Goal: Task Accomplishment & Management: Manage account settings

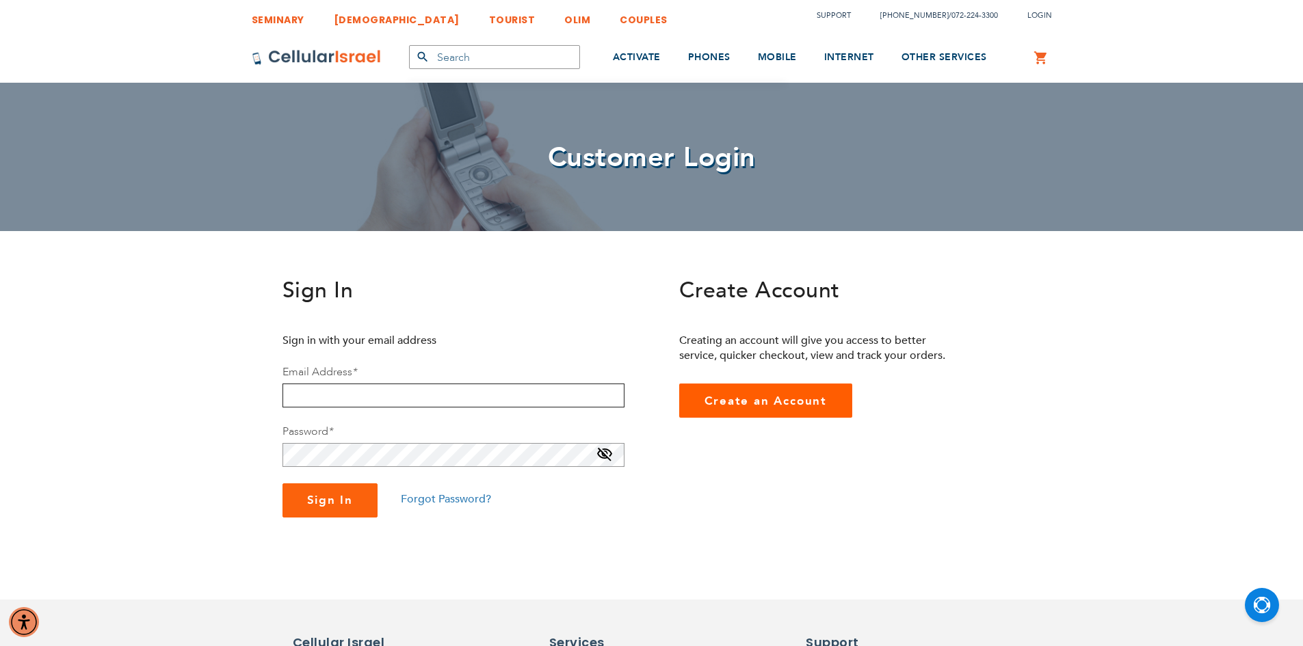
click at [432, 400] on input "email" at bounding box center [454, 396] width 342 height 24
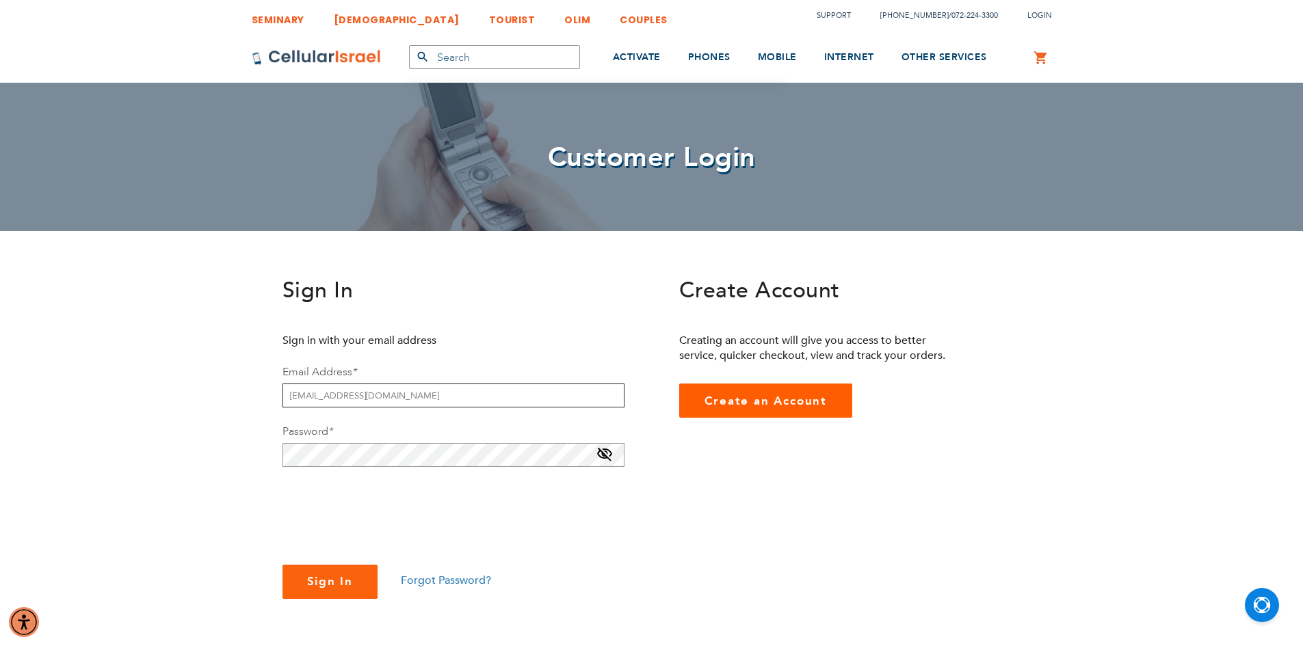
type input "[EMAIL_ADDRESS][DOMAIN_NAME]"
click at [601, 453] on span at bounding box center [605, 458] width 16 height 22
checkbox input "true"
click at [339, 577] on span "Sign In" at bounding box center [330, 582] width 47 height 16
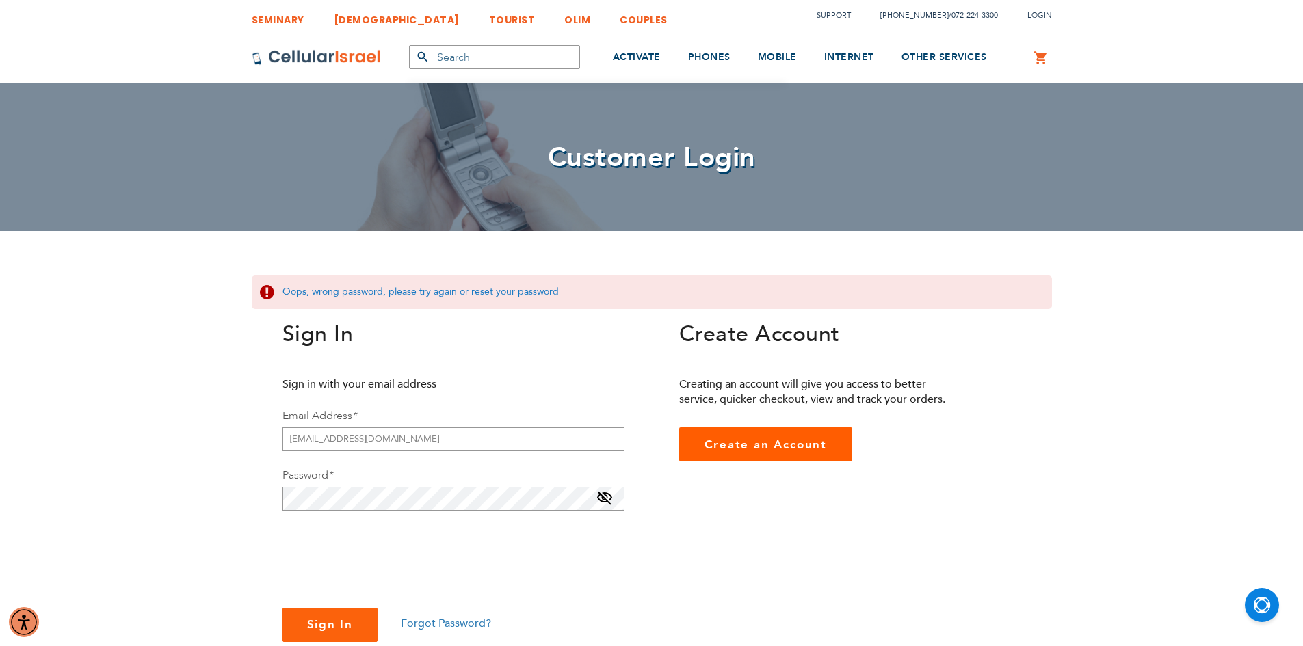
click at [421, 627] on span "Forgot Password?" at bounding box center [446, 623] width 90 height 15
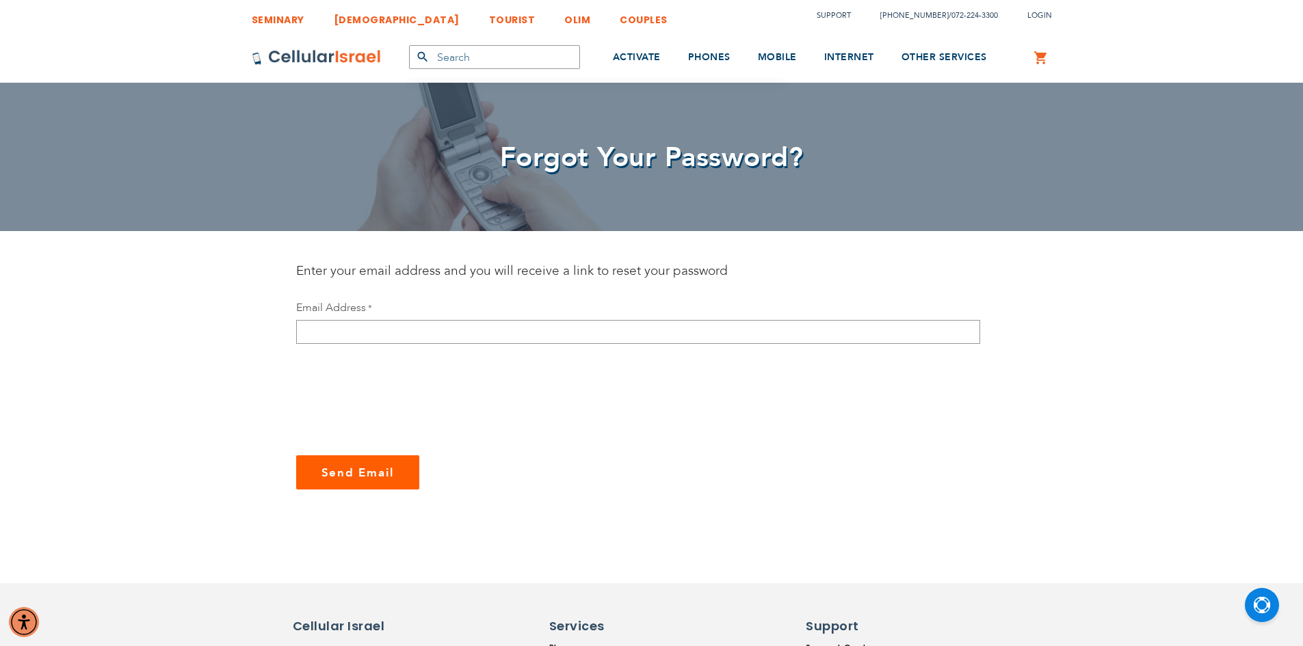
click at [375, 285] on div "Enter your email address and you will receive a link to reset your password Ema…" at bounding box center [651, 376] width 711 height 228
click at [349, 335] on input "email" at bounding box center [638, 332] width 684 height 24
type input "[EMAIL_ADDRESS][DOMAIN_NAME]"
checkbox input "true"
click at [334, 467] on span "Send Email" at bounding box center [358, 473] width 73 height 16
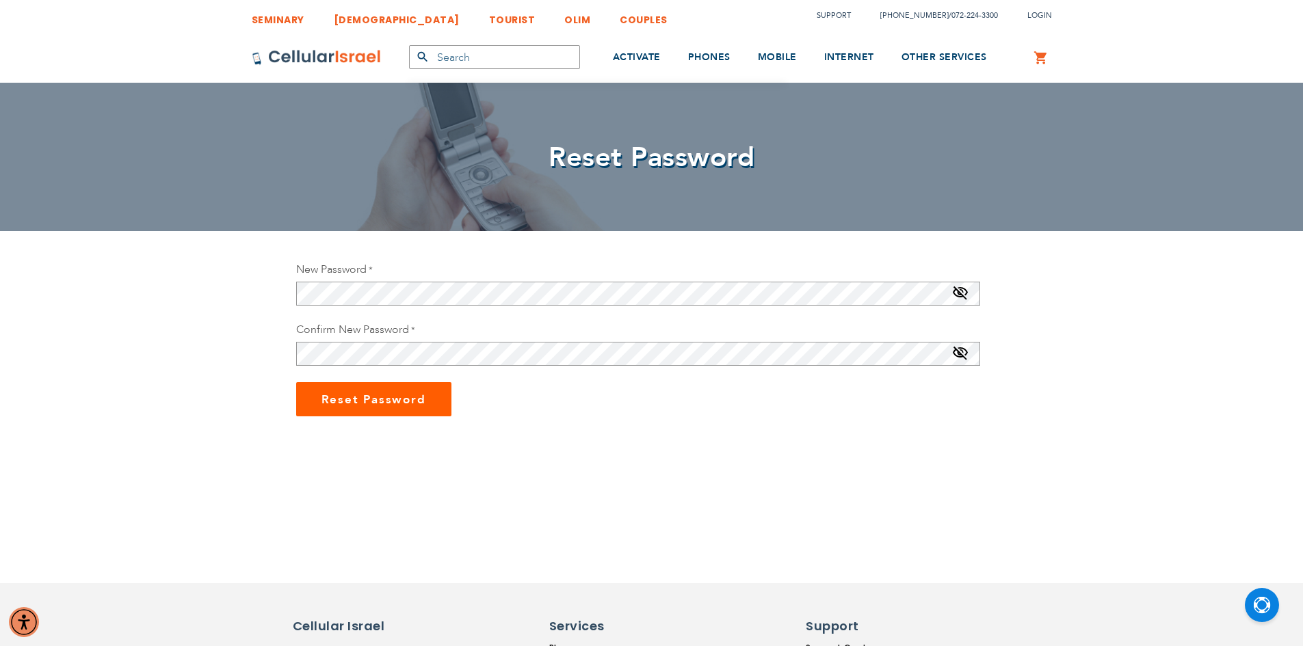
click at [958, 295] on span at bounding box center [960, 296] width 16 height 22
click at [957, 348] on span at bounding box center [960, 356] width 16 height 22
click at [295, 295] on div "New Password Password Strength: Strong Confirm New Password Reset Password" at bounding box center [652, 339] width 732 height 155
click at [325, 393] on span "Reset Password" at bounding box center [374, 400] width 105 height 16
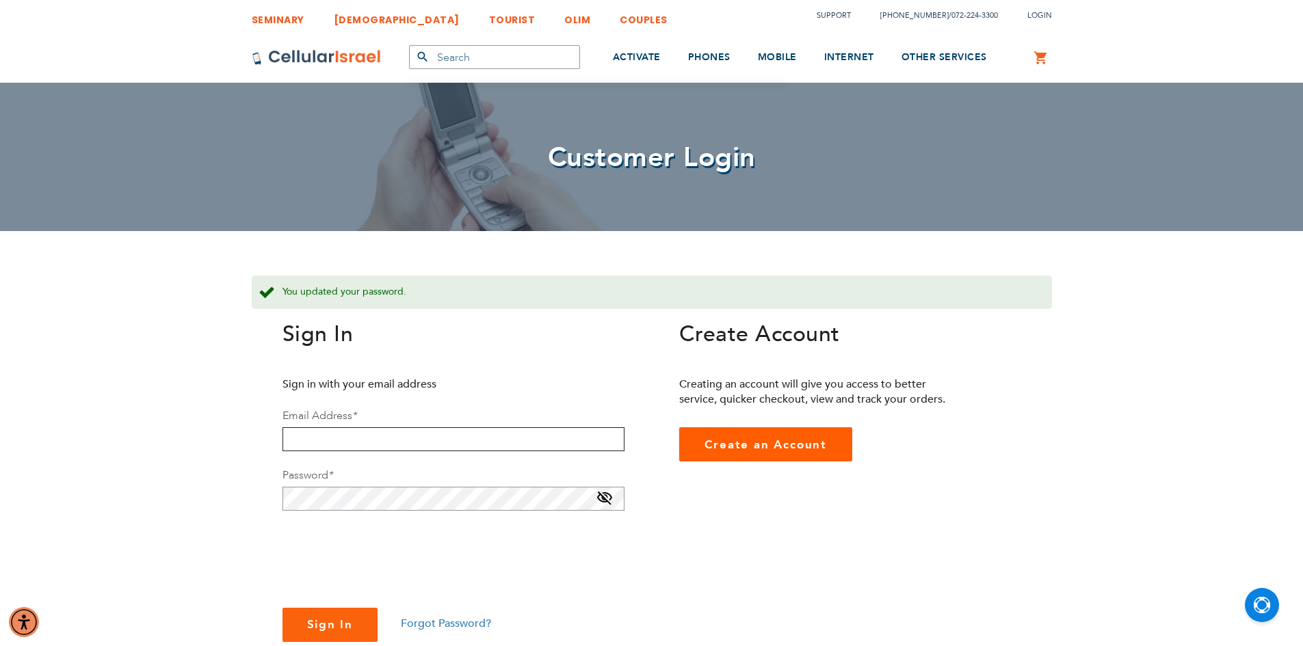
click at [319, 444] on input "email" at bounding box center [454, 440] width 342 height 24
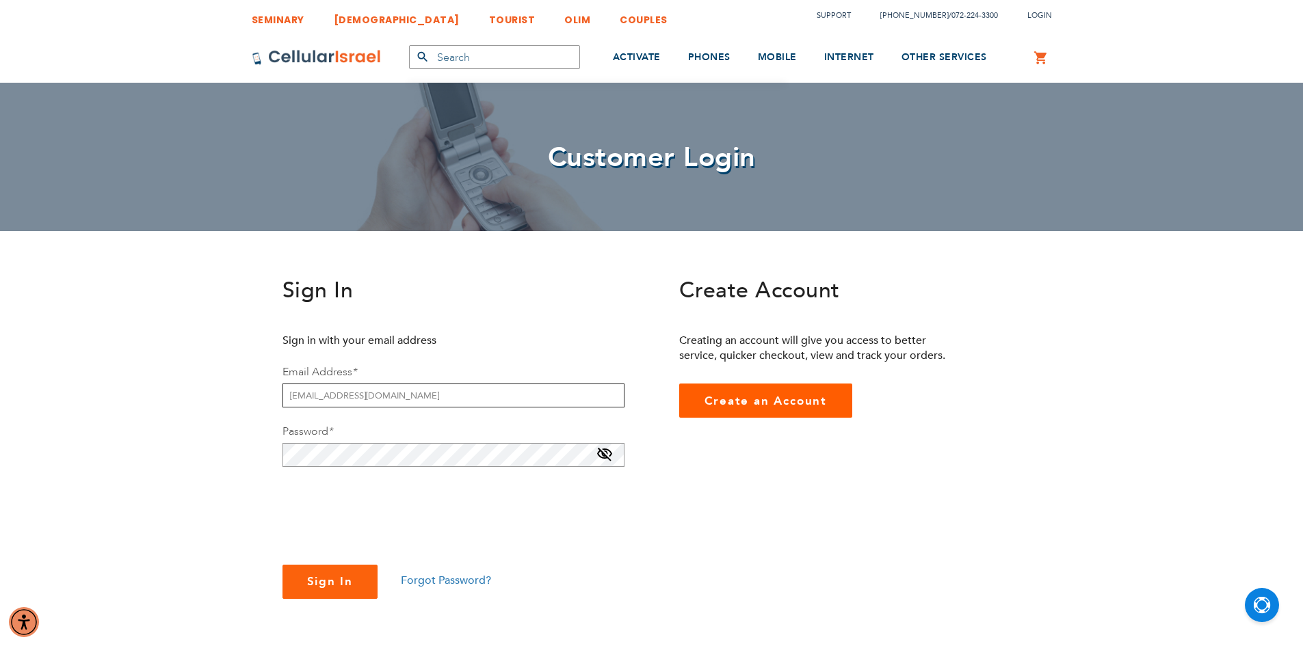
type input "[EMAIL_ADDRESS][DOMAIN_NAME]"
click at [612, 449] on span at bounding box center [605, 458] width 16 height 22
checkbox input "true"
click at [320, 581] on span "Sign In" at bounding box center [330, 582] width 47 height 16
